Goal: Information Seeking & Learning: Learn about a topic

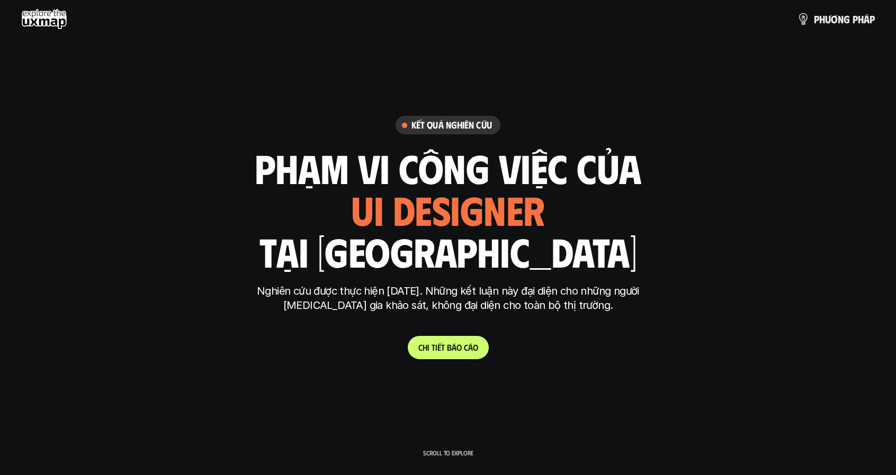
click at [481, 349] on link "C h i t i ế t b á o c á o" at bounding box center [448, 347] width 81 height 23
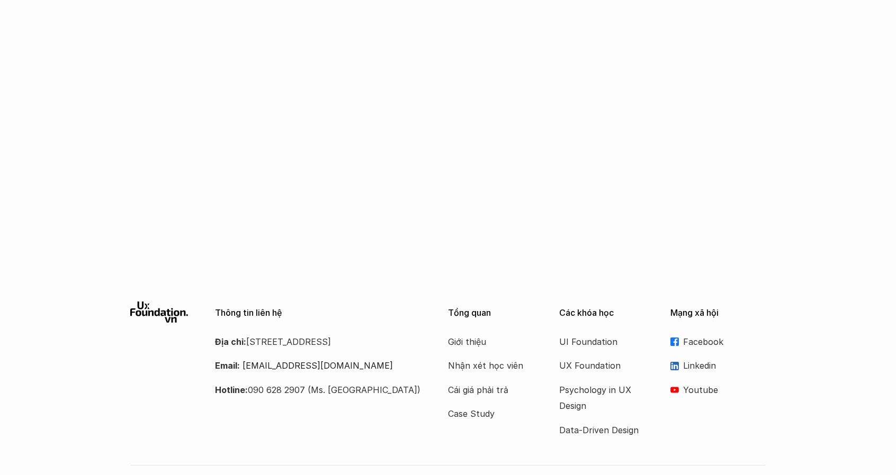
scroll to position [934, 0]
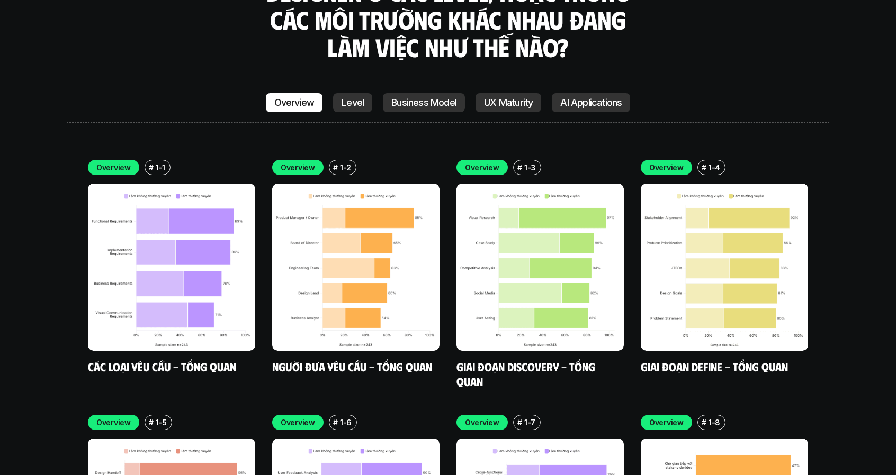
scroll to position [3123, 0]
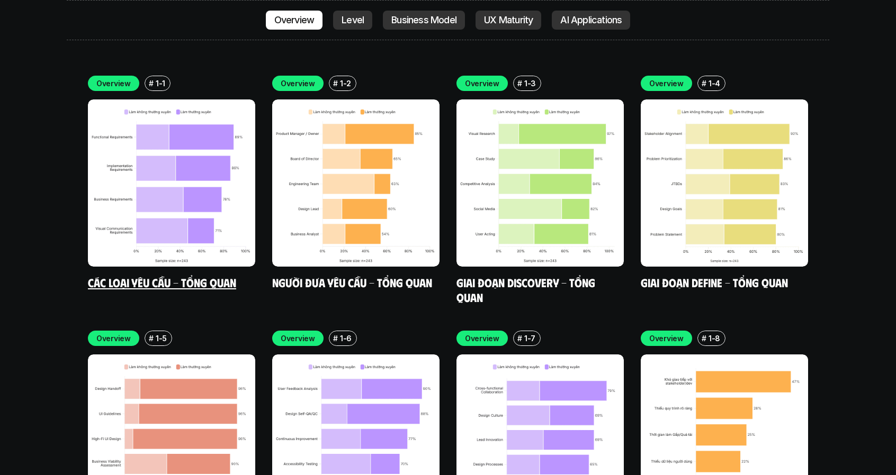
drag, startPoint x: 172, startPoint y: 223, endPoint x: 183, endPoint y: 157, distance: 66.5
click at [183, 157] on img at bounding box center [171, 183] width 167 height 167
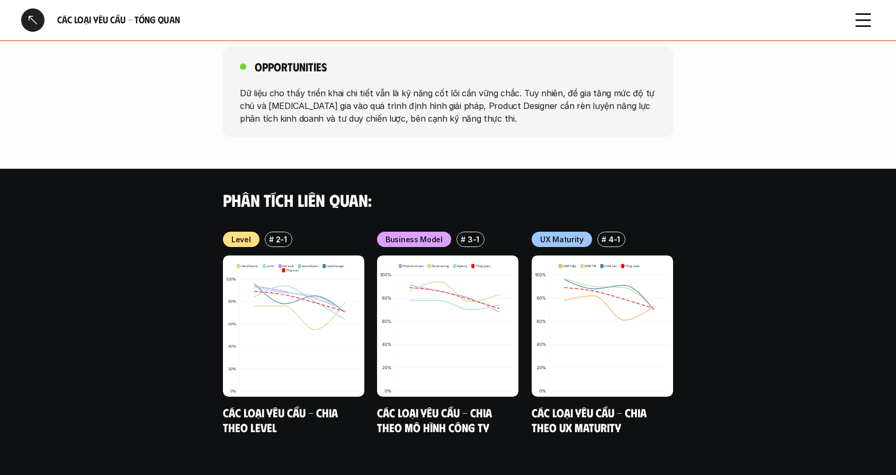
scroll to position [922, 0]
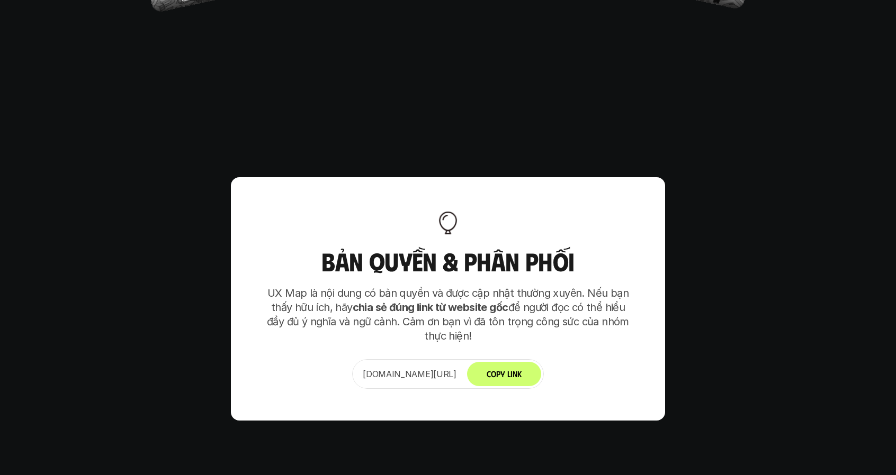
scroll to position [6661, 0]
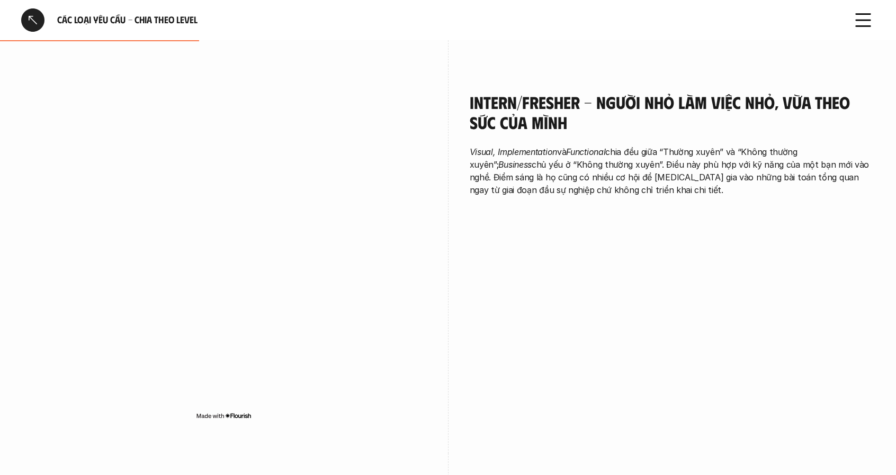
scroll to position [714, 0]
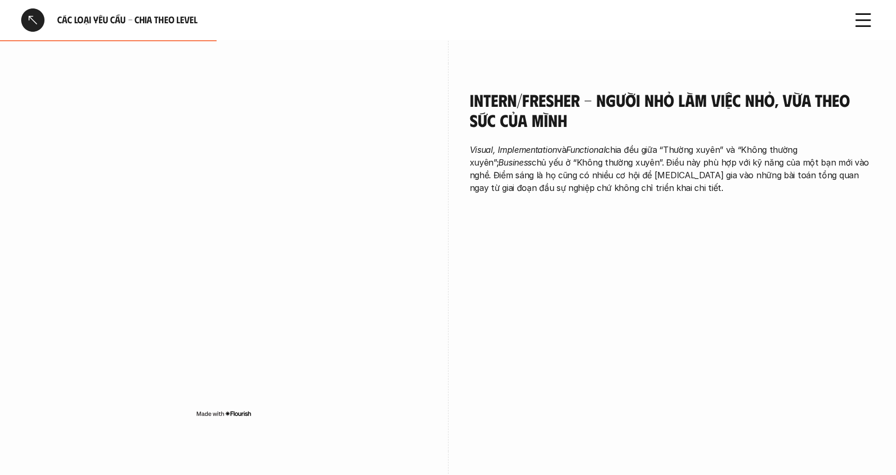
click at [615, 241] on div "Intern/Fresher - Người nhỏ làm việc nhỏ, vừa theo sức của mình Visual, Implemen…" at bounding box center [447, 258] width 853 height 388
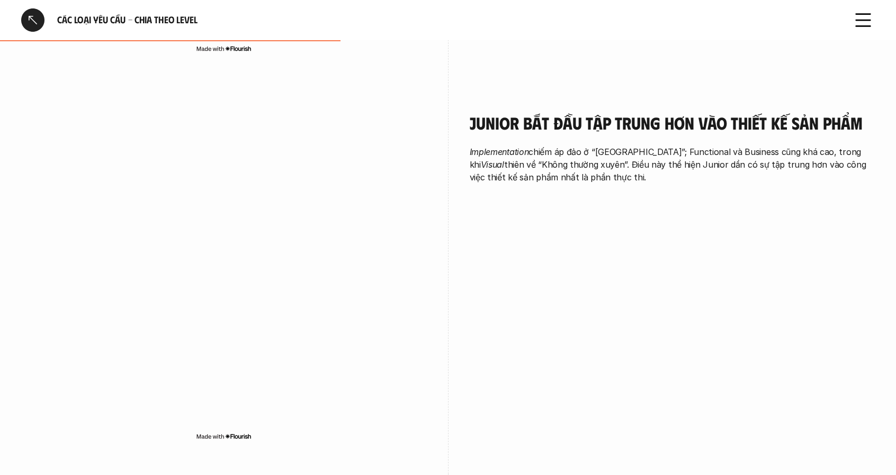
scroll to position [1084, 0]
